Goal: Use online tool/utility: Utilize a website feature to perform a specific function

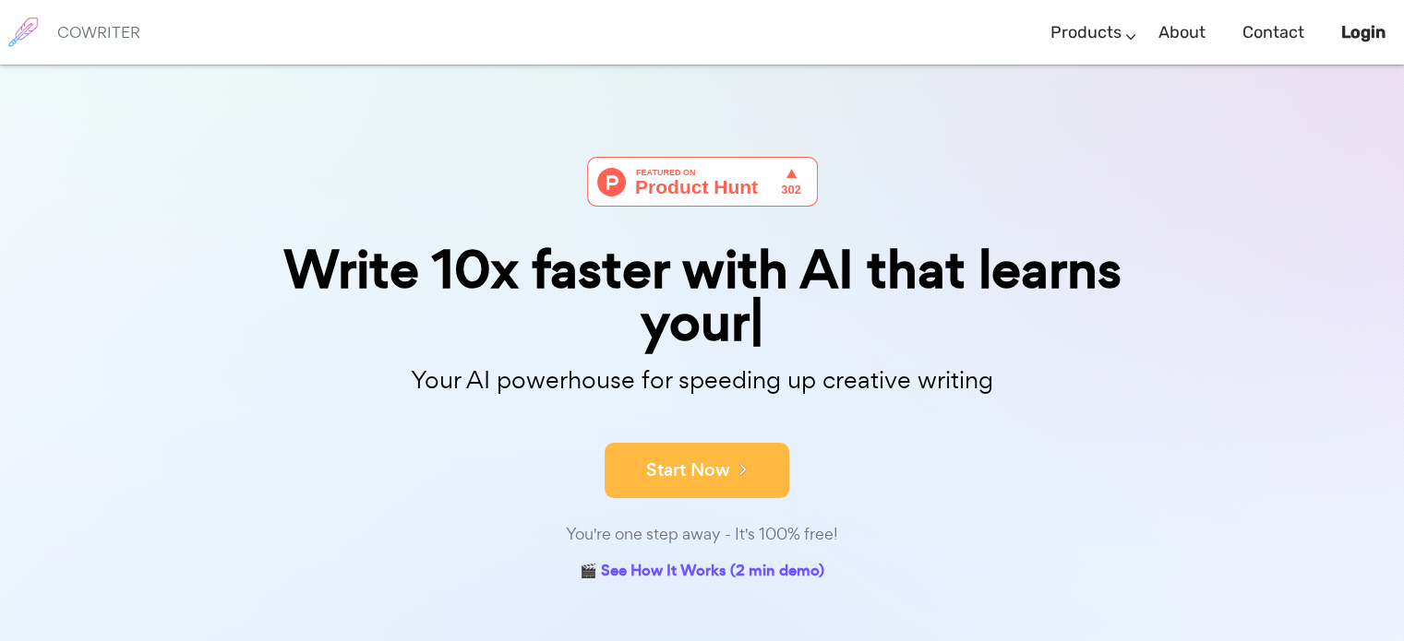
click at [732, 404] on div "Your AI powerhouse for speeding up creative writing" at bounding box center [702, 385] width 951 height 59
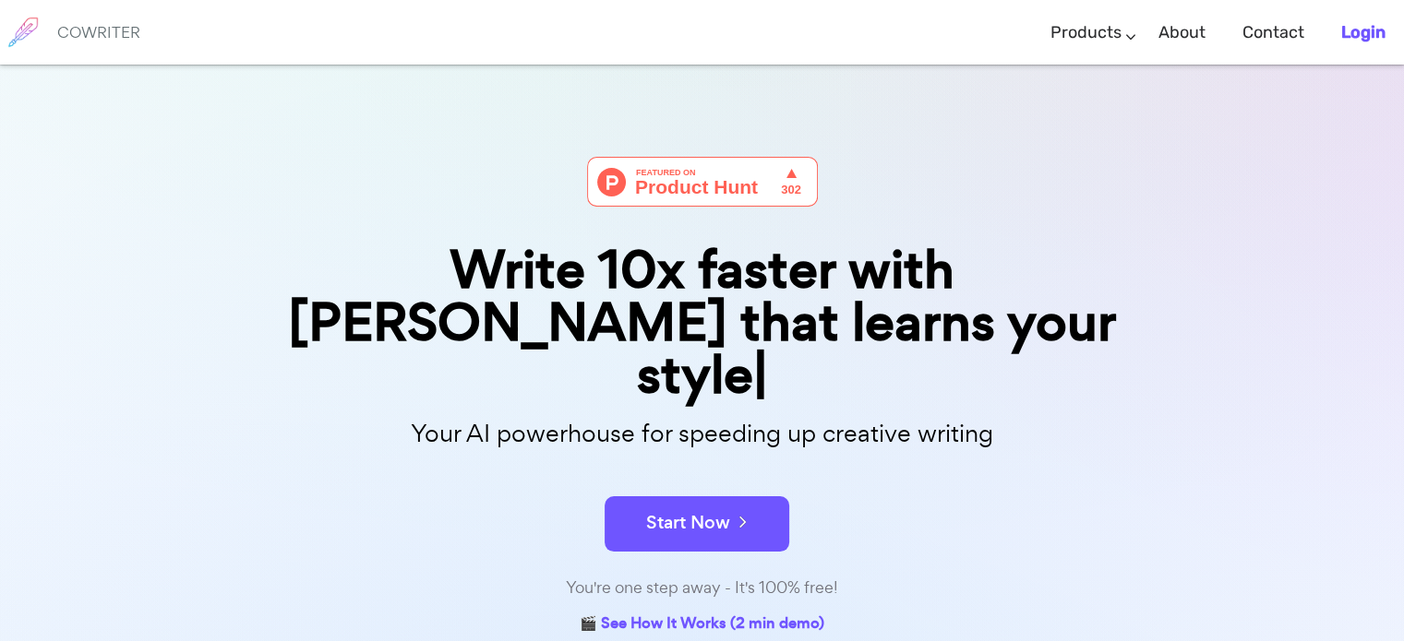
click at [1372, 35] on b "Login" at bounding box center [1363, 32] width 44 height 20
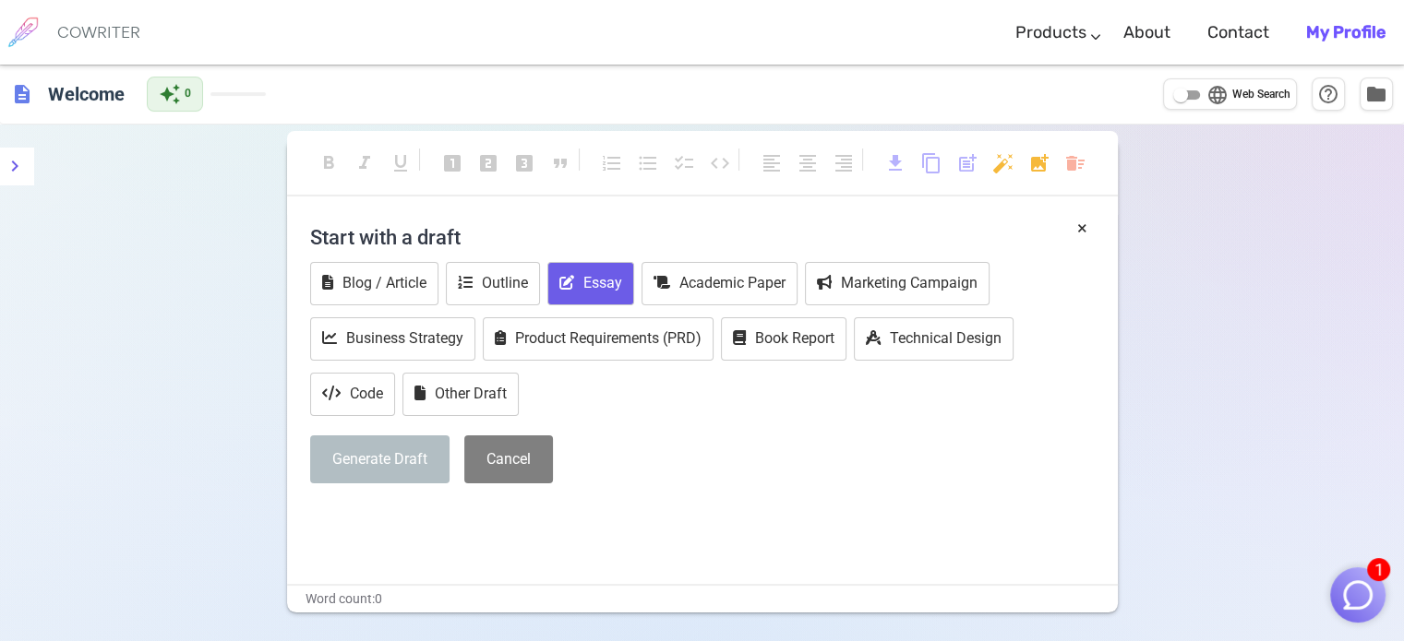
click at [590, 280] on button "Essay" at bounding box center [590, 283] width 87 height 43
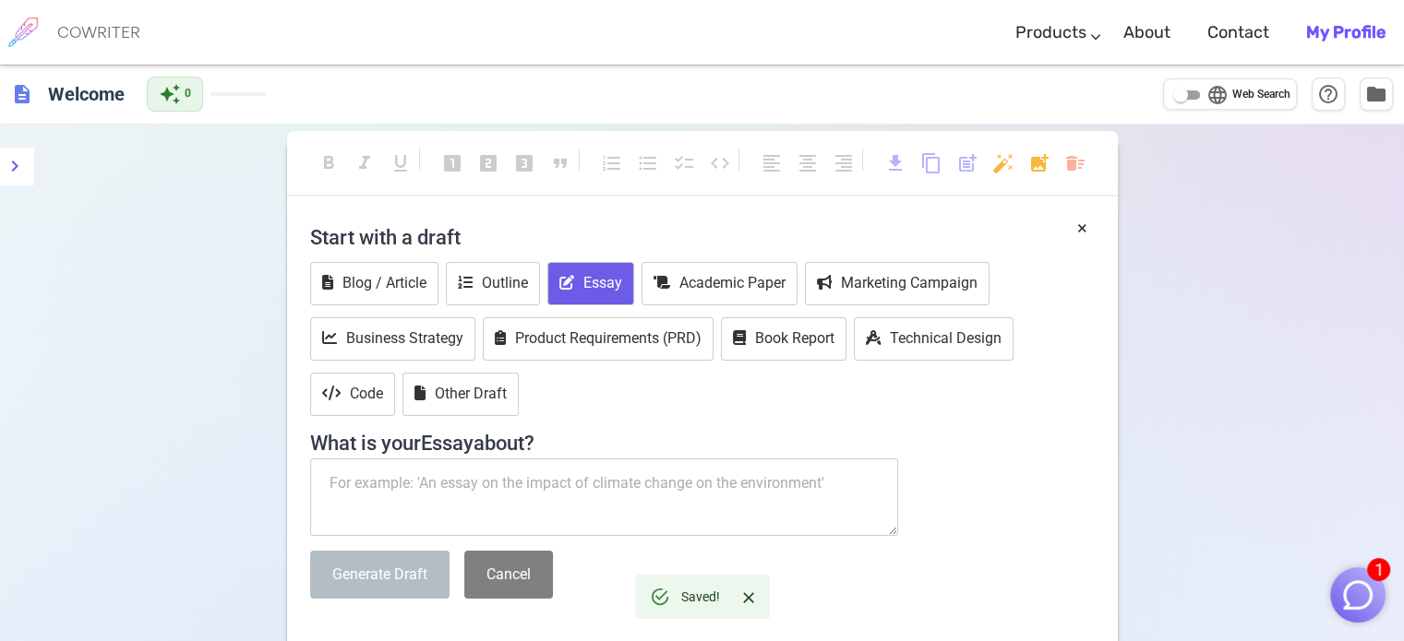
click at [478, 473] on textarea at bounding box center [604, 498] width 589 height 78
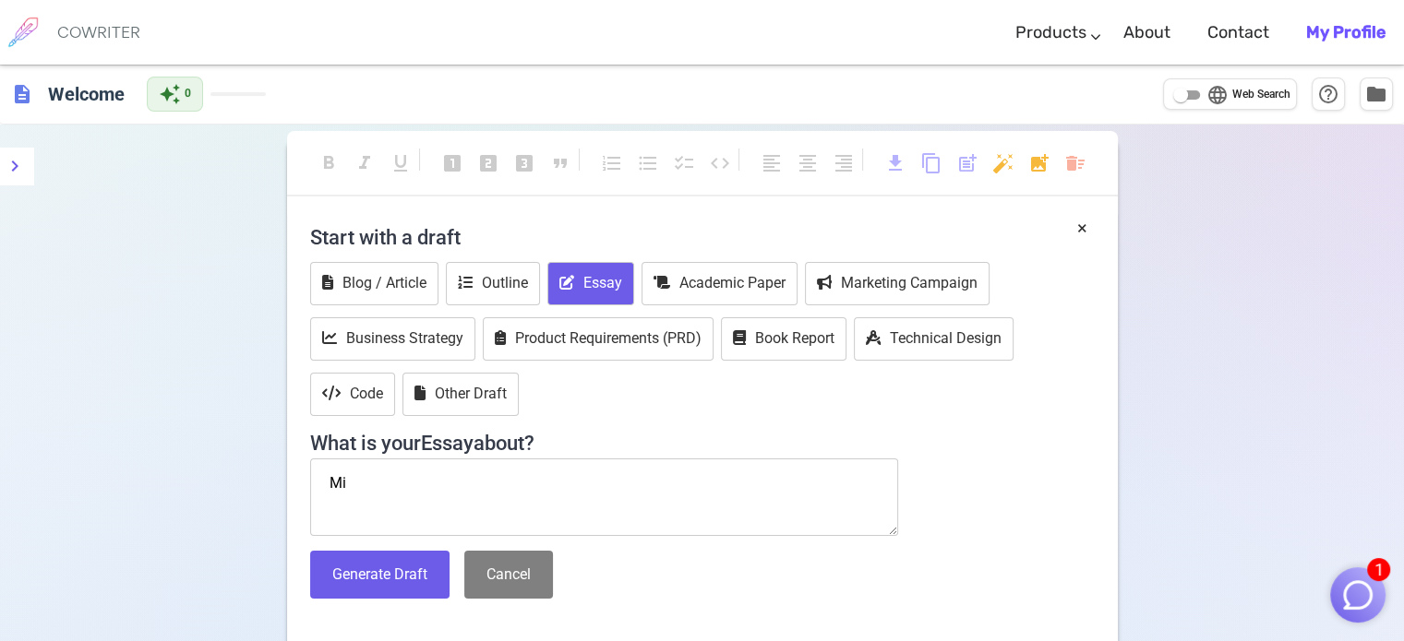
type textarea "M"
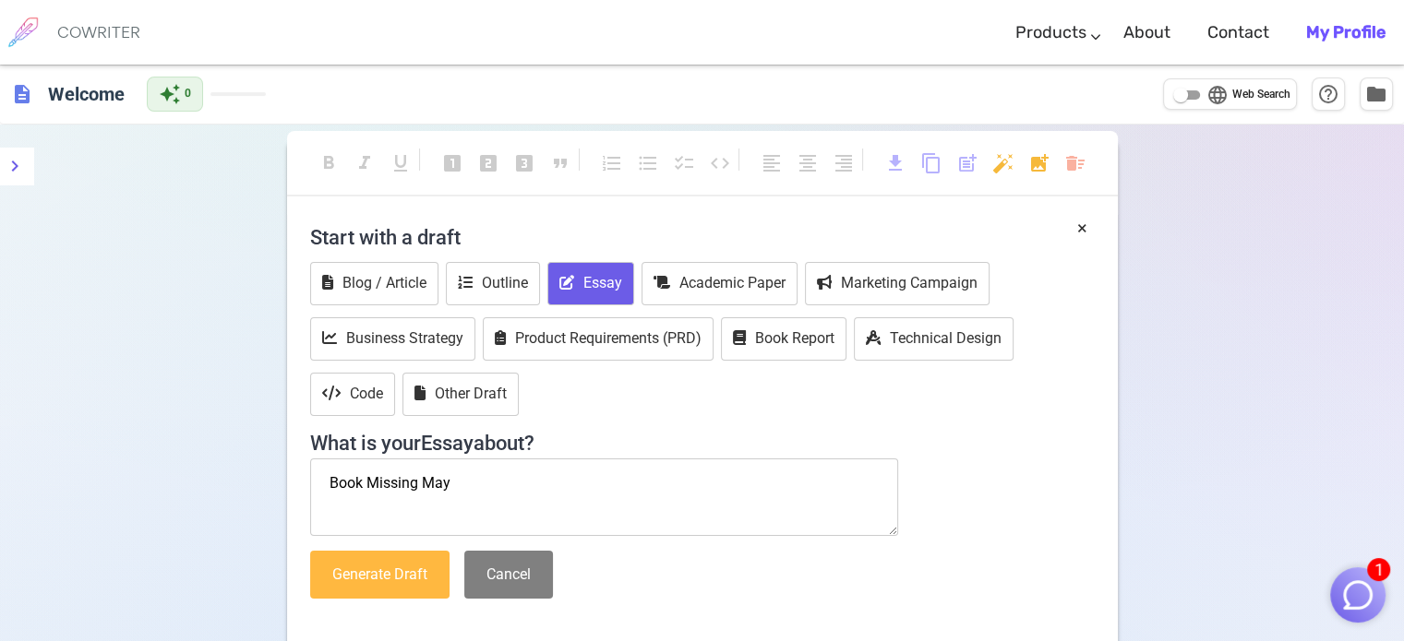
type textarea "Book Missing May"
click at [414, 571] on button "Generate Draft" at bounding box center [379, 575] width 139 height 49
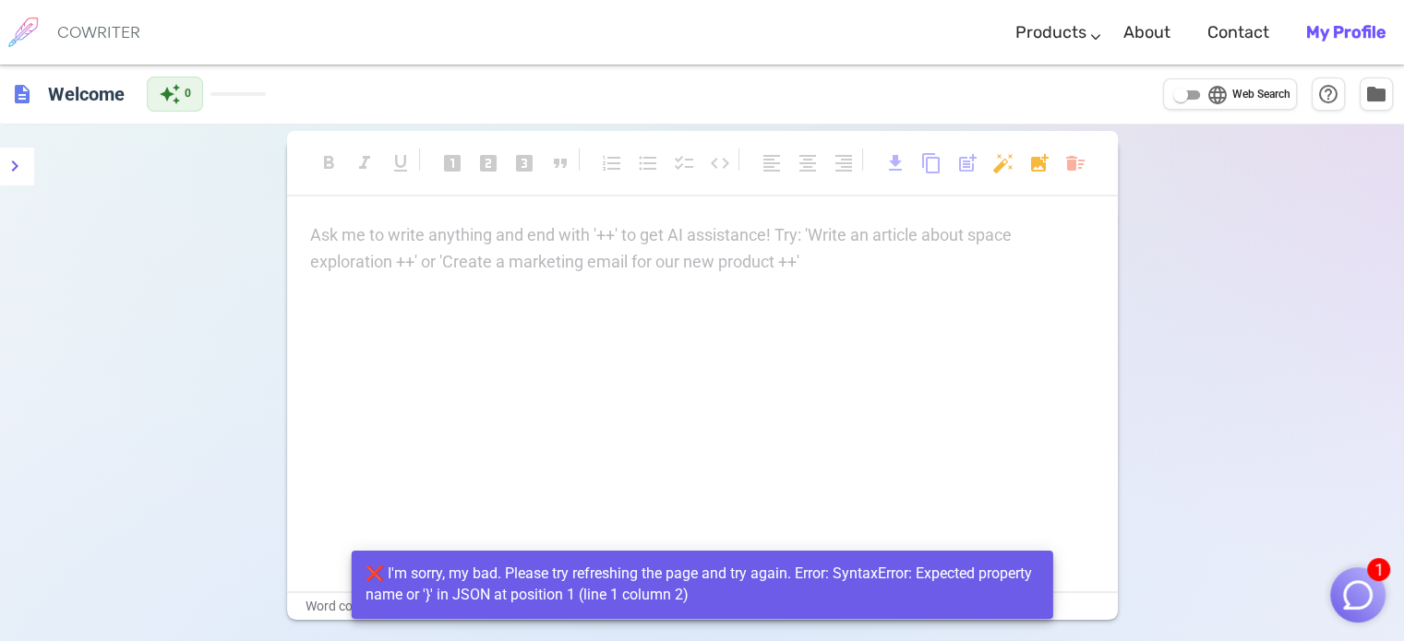
click at [446, 423] on div "Ask me to write anything and end with '++' to get AI assistance! Try: 'Write an…" at bounding box center [702, 406] width 831 height 369
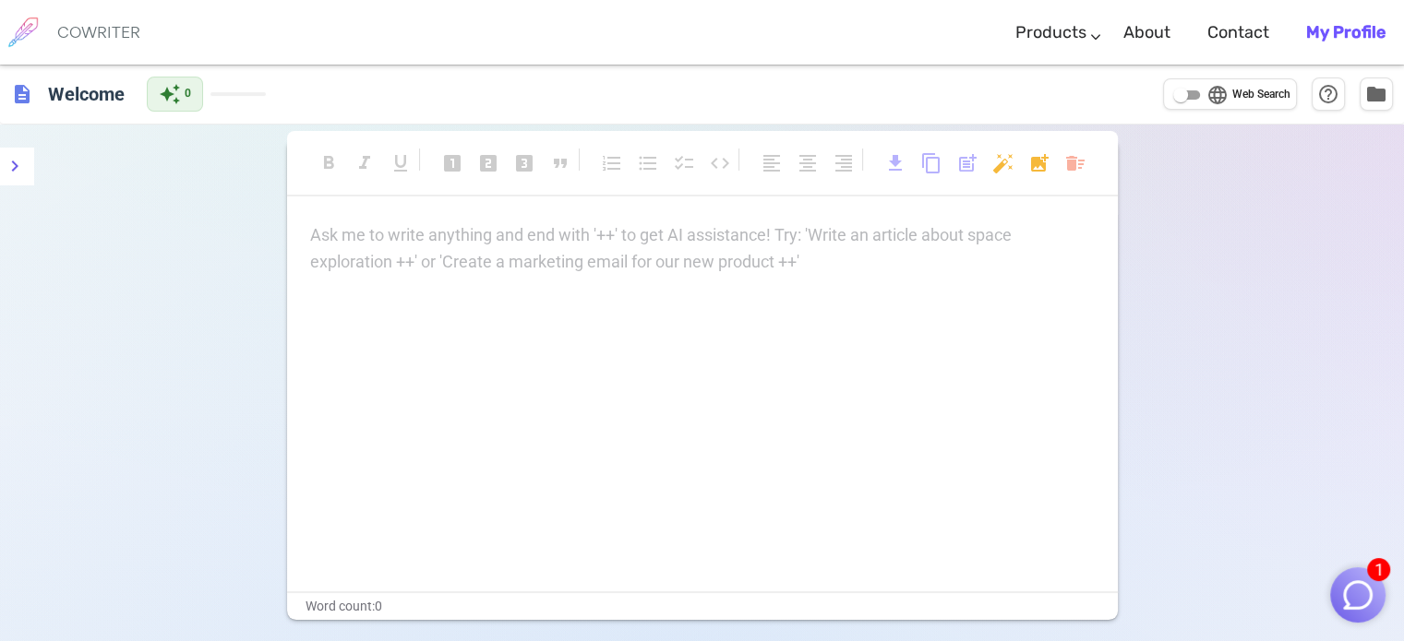
click at [432, 442] on div "Ask me to write anything and end with '++' to get AI assistance! Try: 'Write an…" at bounding box center [702, 406] width 831 height 369
